Goal: Task Accomplishment & Management: Manage account settings

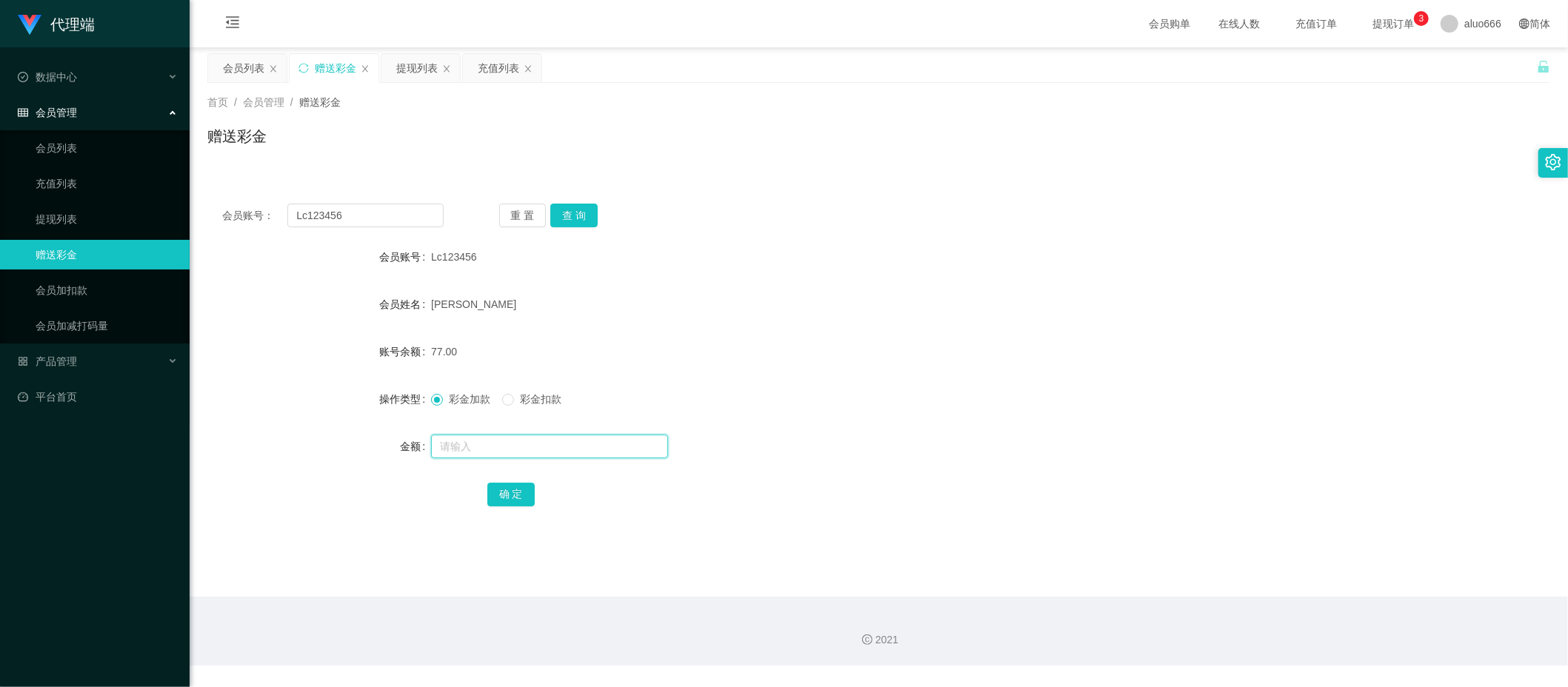
click at [479, 447] on input "text" at bounding box center [549, 446] width 237 height 24
type input "8"
click at [510, 490] on button "确 定" at bounding box center [511, 494] width 47 height 24
click at [902, 277] on form "会员账号 Lc123456 会员姓名 [PERSON_NAME] 账号余额 85.00 操作类型 彩金加款 彩金扣款 金额 确 定" at bounding box center [878, 375] width 1342 height 267
click at [231, 65] on div "会员列表" at bounding box center [243, 68] width 42 height 28
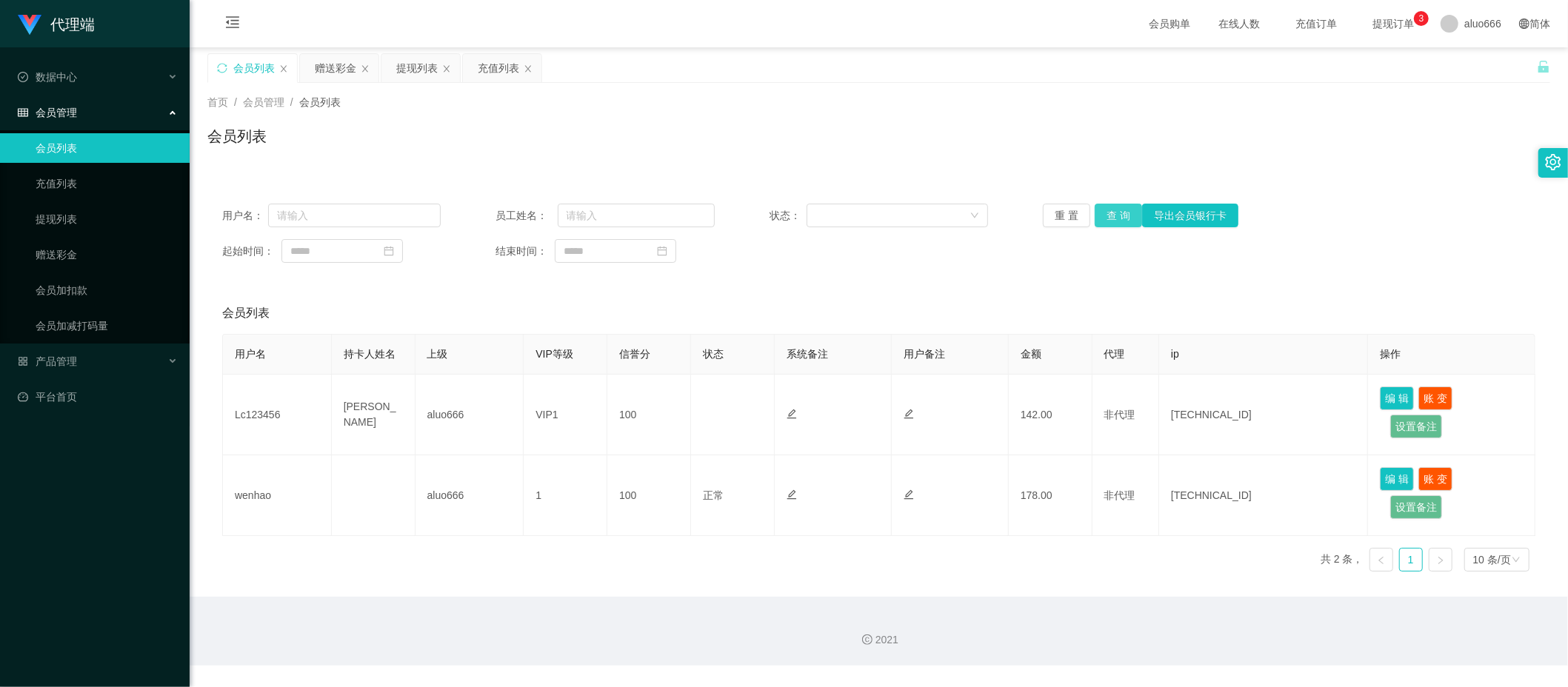
click at [1119, 217] on button "查 询" at bounding box center [1119, 215] width 47 height 24
click at [339, 63] on div "赠送彩金" at bounding box center [335, 68] width 42 height 28
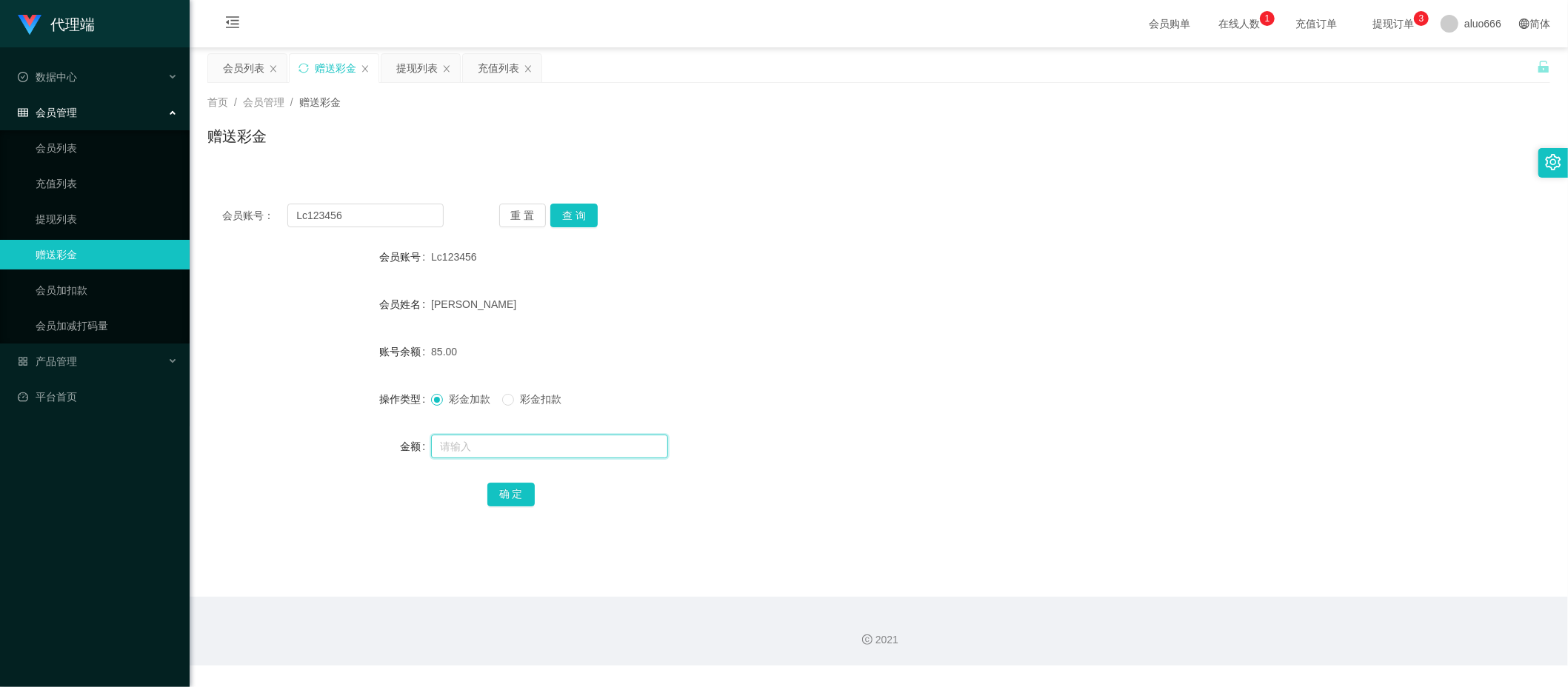
click at [470, 448] on input "text" at bounding box center [549, 446] width 237 height 24
type input "8"
click at [499, 492] on button "确 定" at bounding box center [511, 494] width 47 height 24
click at [799, 339] on div "93.00" at bounding box center [822, 352] width 784 height 29
click at [505, 452] on input "text" at bounding box center [549, 446] width 237 height 24
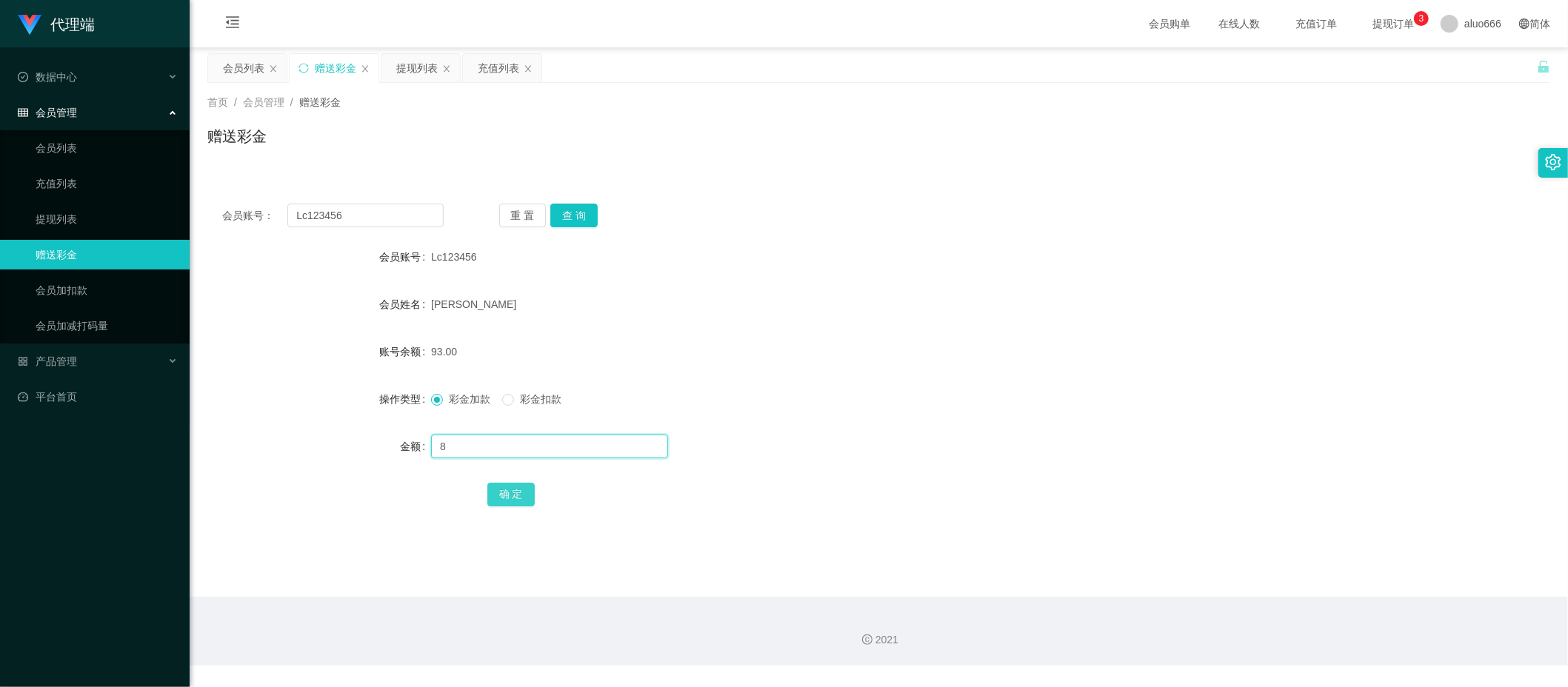
type input "8"
click at [516, 492] on button "确 定" at bounding box center [511, 494] width 47 height 24
click at [1064, 270] on div "Lc123456" at bounding box center [822, 256] width 784 height 29
click at [466, 446] on input "text" at bounding box center [549, 446] width 237 height 24
type input "8"
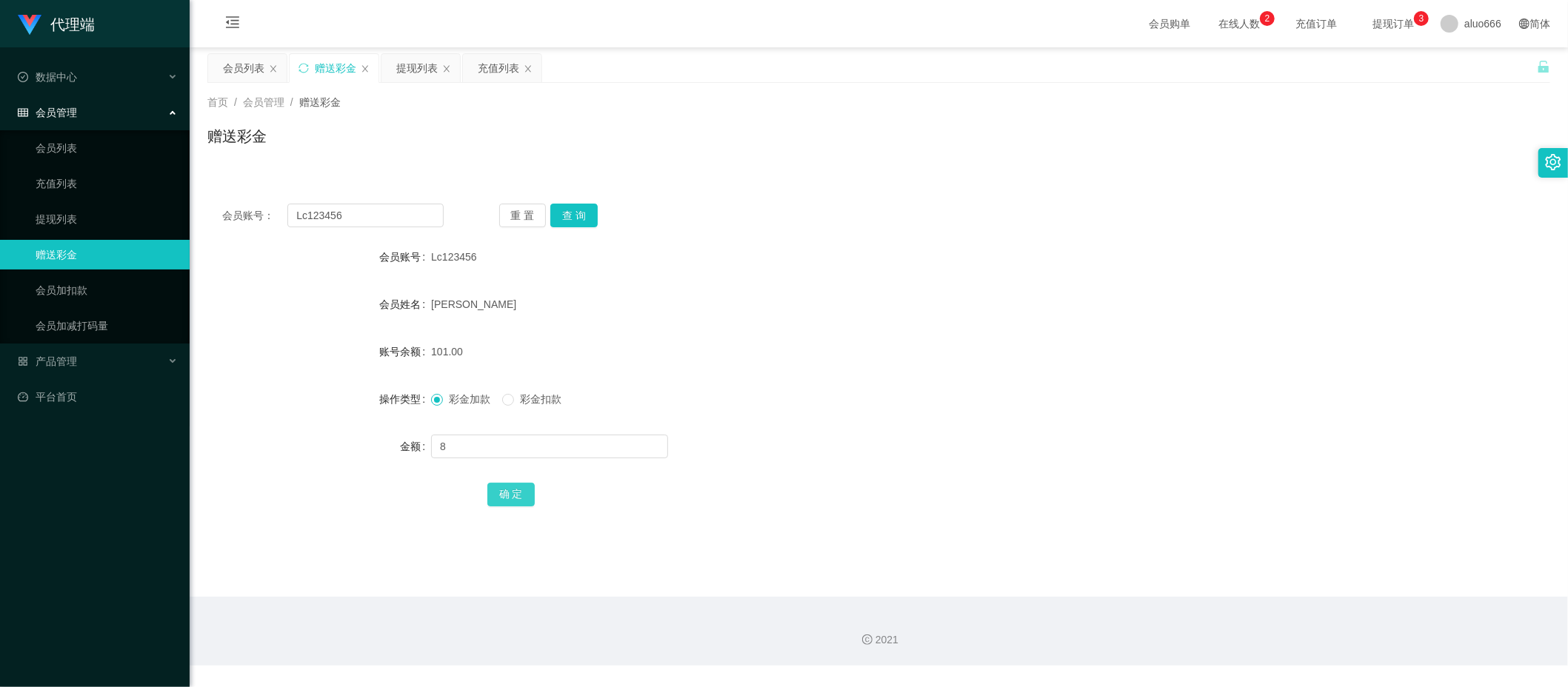
click at [506, 490] on button "确 定" at bounding box center [511, 494] width 47 height 24
click at [1035, 290] on div "[PERSON_NAME]" at bounding box center [822, 304] width 784 height 29
click at [472, 444] on input "text" at bounding box center [549, 446] width 237 height 24
type input "8"
click at [496, 496] on button "确 定" at bounding box center [511, 494] width 47 height 24
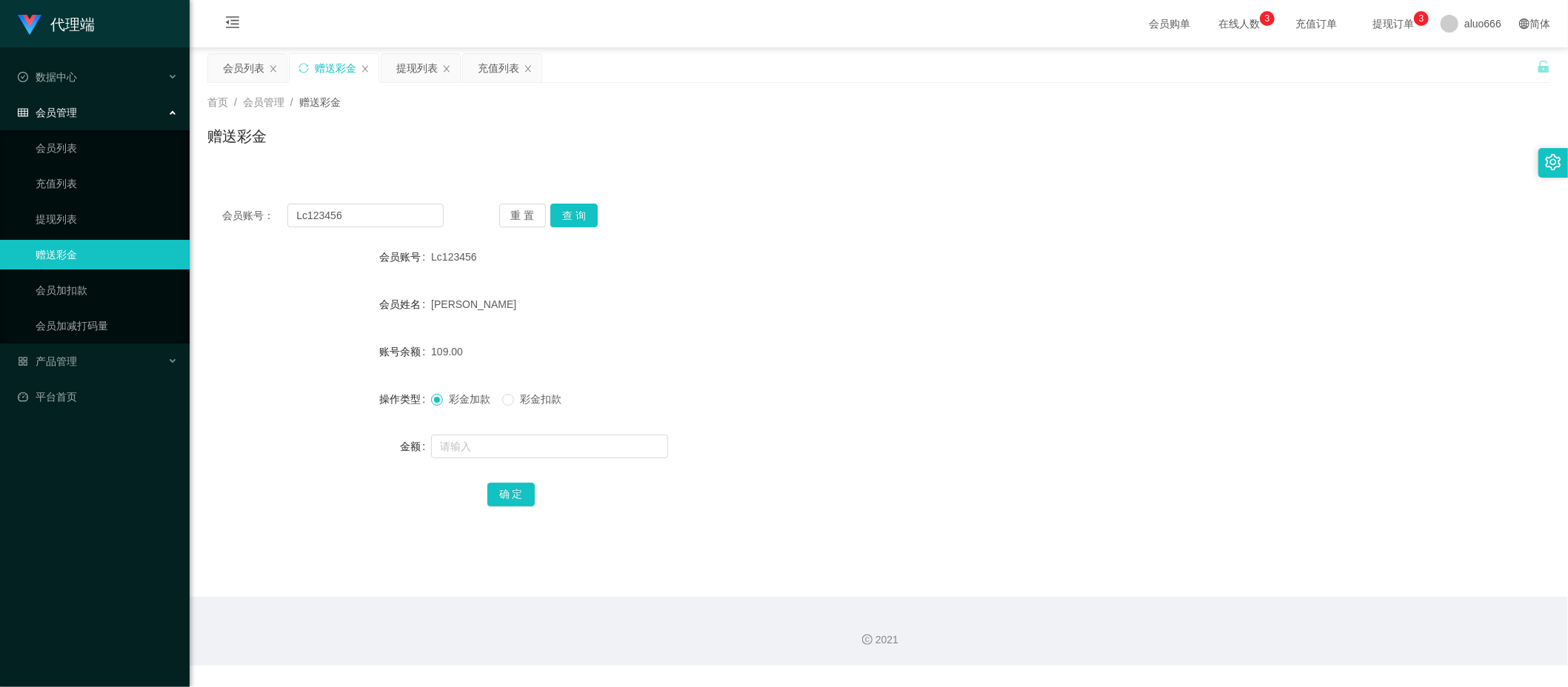
click at [1109, 300] on div "[PERSON_NAME]" at bounding box center [822, 304] width 784 height 29
click at [475, 448] on input "text" at bounding box center [549, 446] width 237 height 24
type input "8"
click at [497, 488] on button "确 定" at bounding box center [511, 494] width 47 height 24
click at [1050, 304] on div "[PERSON_NAME]" at bounding box center [822, 304] width 784 height 29
